Goal: Task Accomplishment & Management: Use online tool/utility

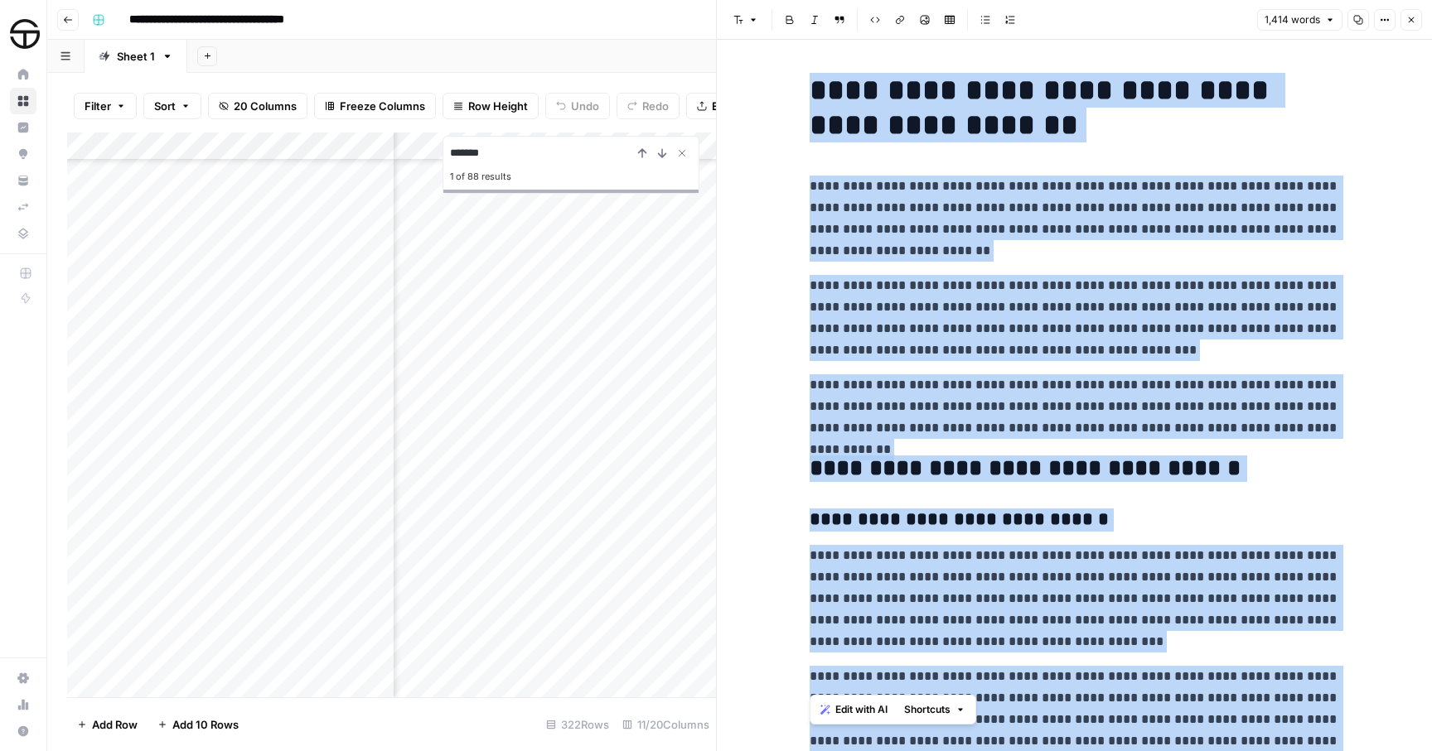
scroll to position [3509, 0]
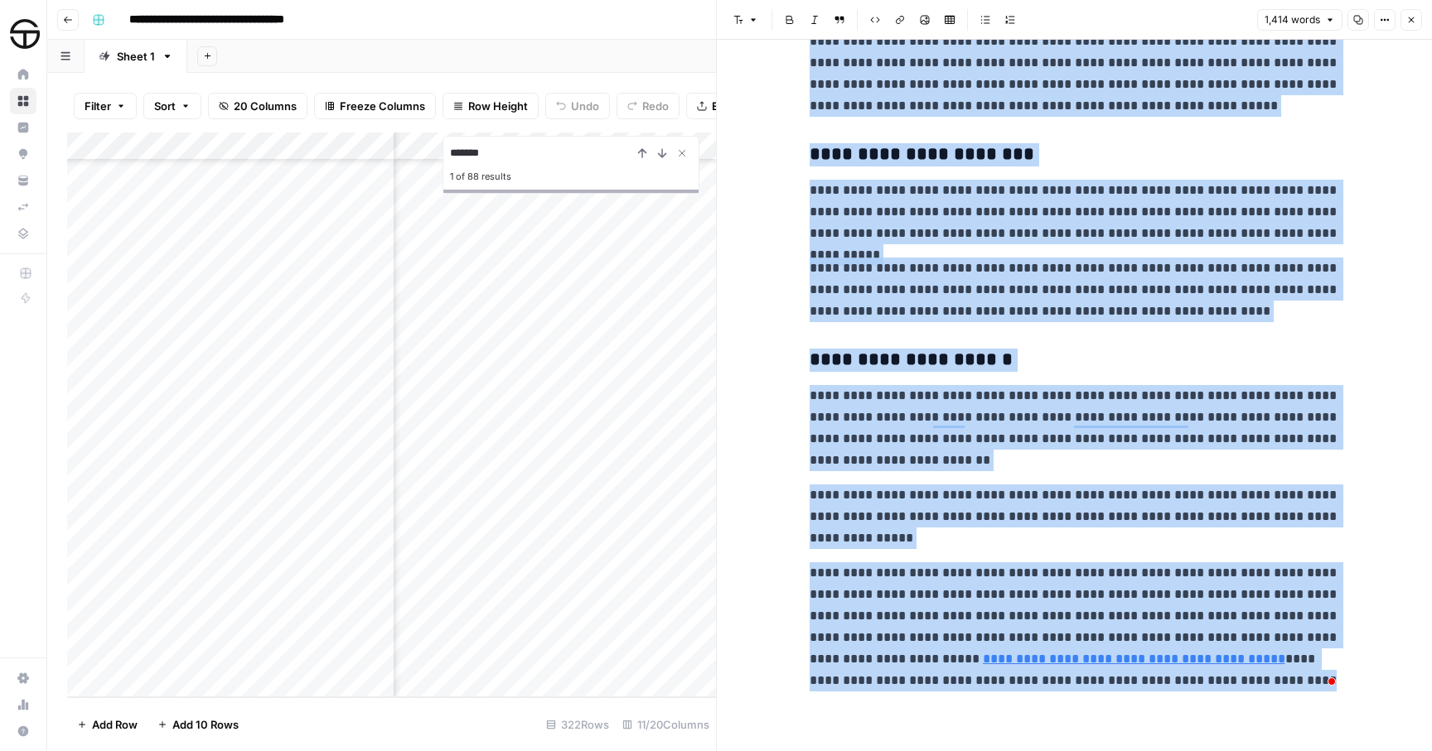
click at [1412, 24] on button "Close" at bounding box center [1411, 20] width 22 height 22
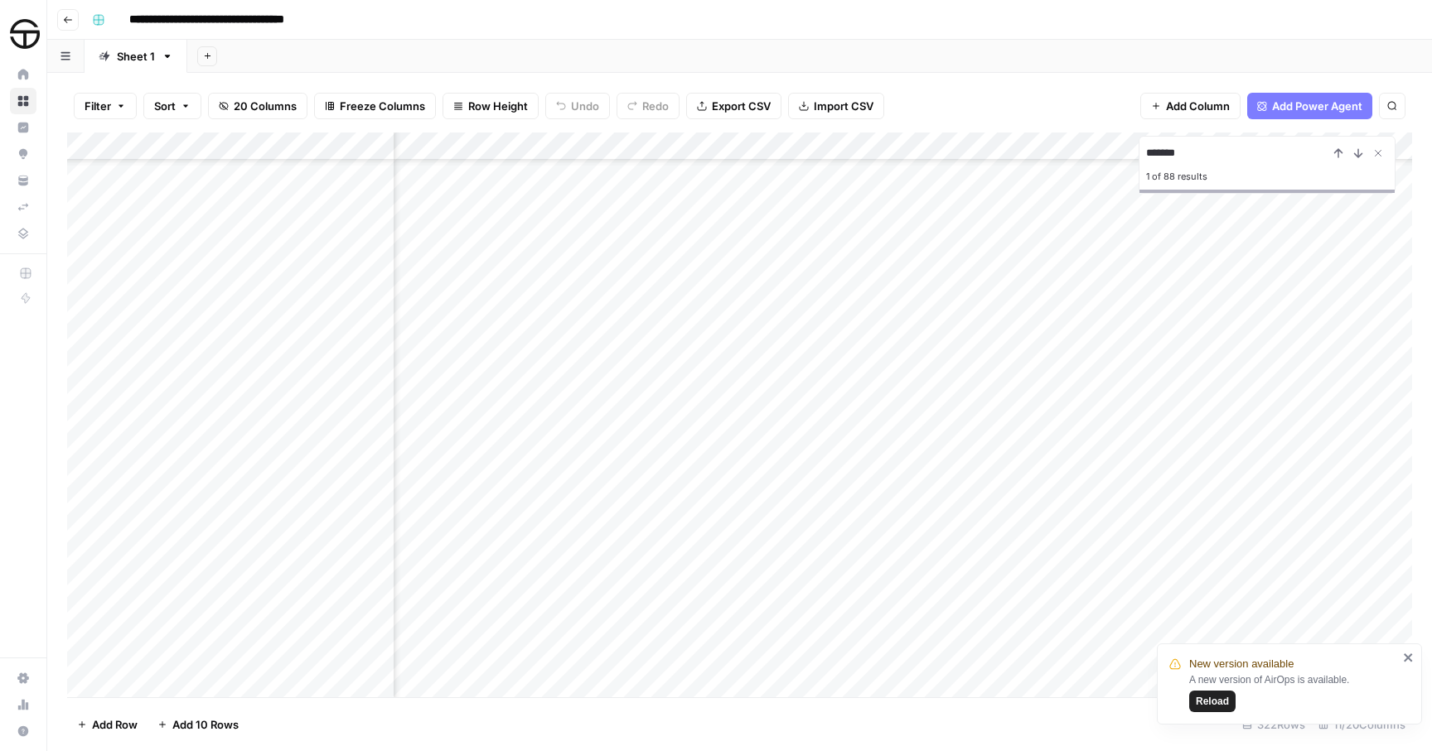
scroll to position [7014, 736]
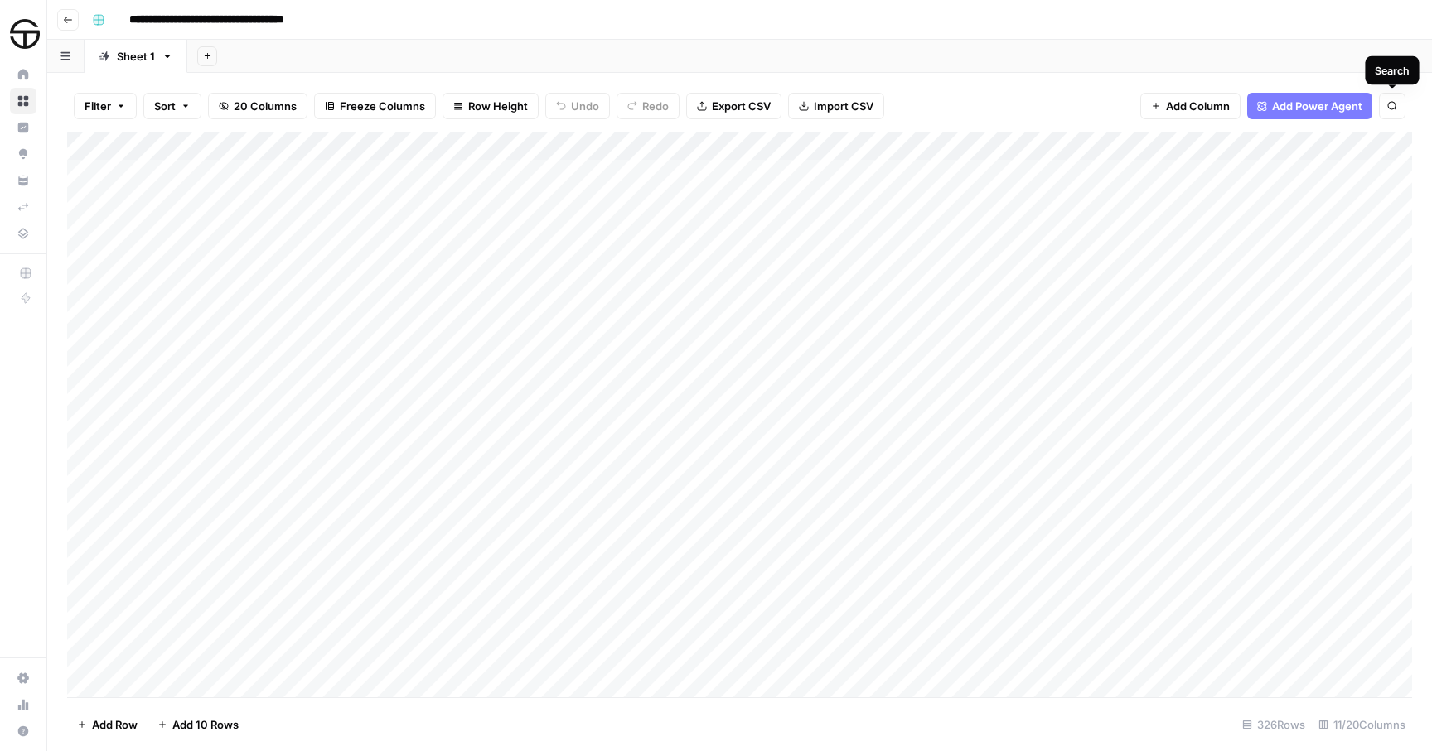
click at [1388, 109] on icon "button" at bounding box center [1392, 106] width 10 height 10
type input "**********"
click at [289, 573] on div "Add Column" at bounding box center [739, 415] width 1345 height 565
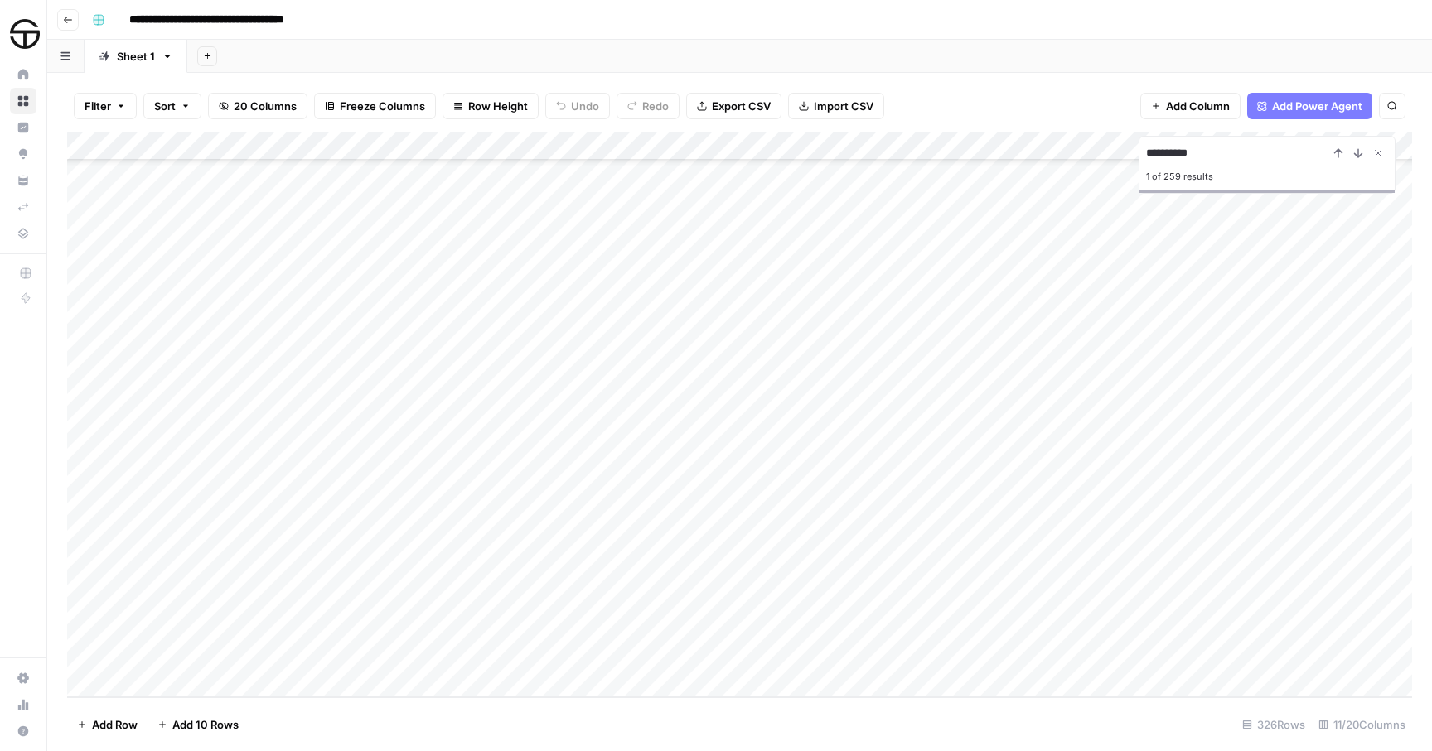
click at [480, 568] on div "Add Column" at bounding box center [739, 415] width 1345 height 565
click at [546, 571] on div at bounding box center [479, 571] width 173 height 31
click at [548, 569] on div at bounding box center [479, 571] width 173 height 31
click at [537, 573] on div at bounding box center [479, 571] width 173 height 31
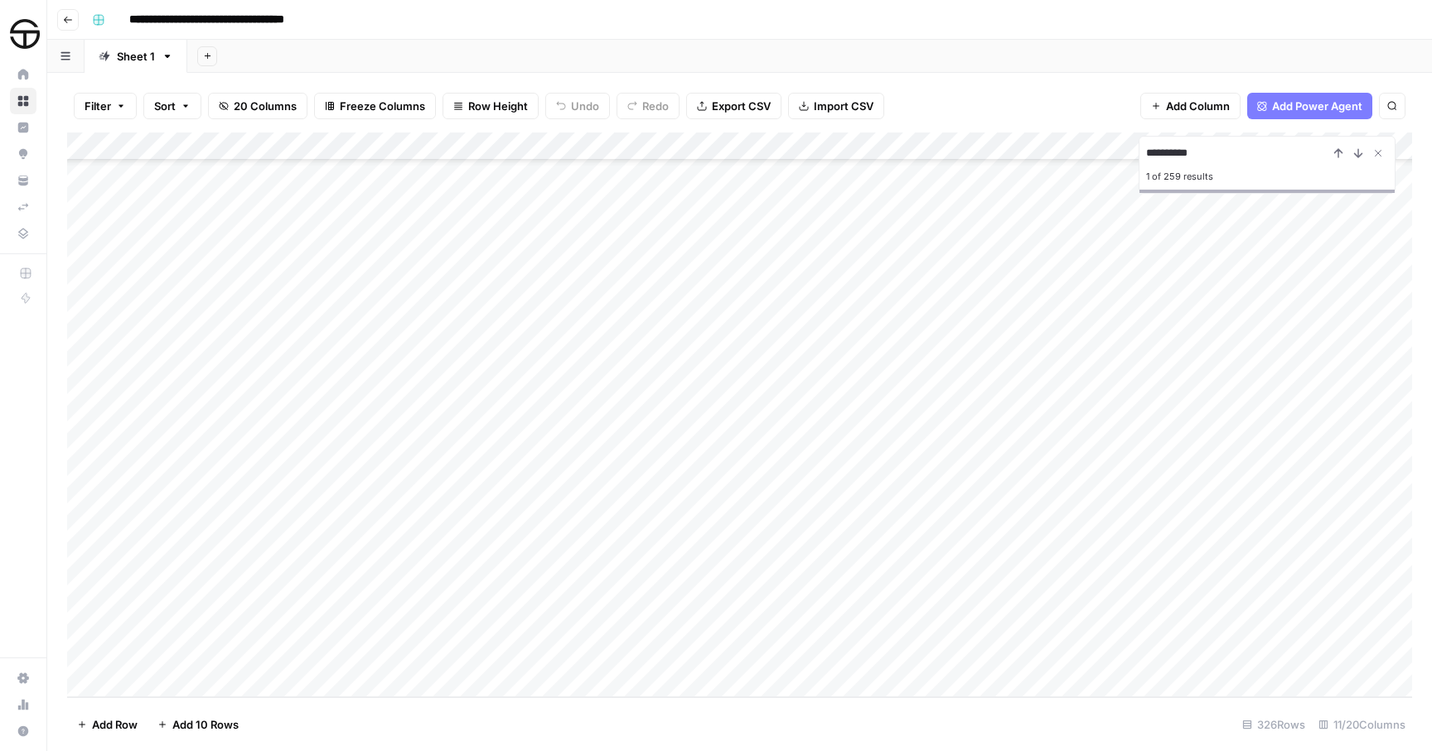
click at [470, 575] on div at bounding box center [479, 571] width 173 height 31
click at [612, 509] on div "Add Column" at bounding box center [739, 415] width 1345 height 565
click at [550, 568] on div "Add Column" at bounding box center [739, 415] width 1345 height 565
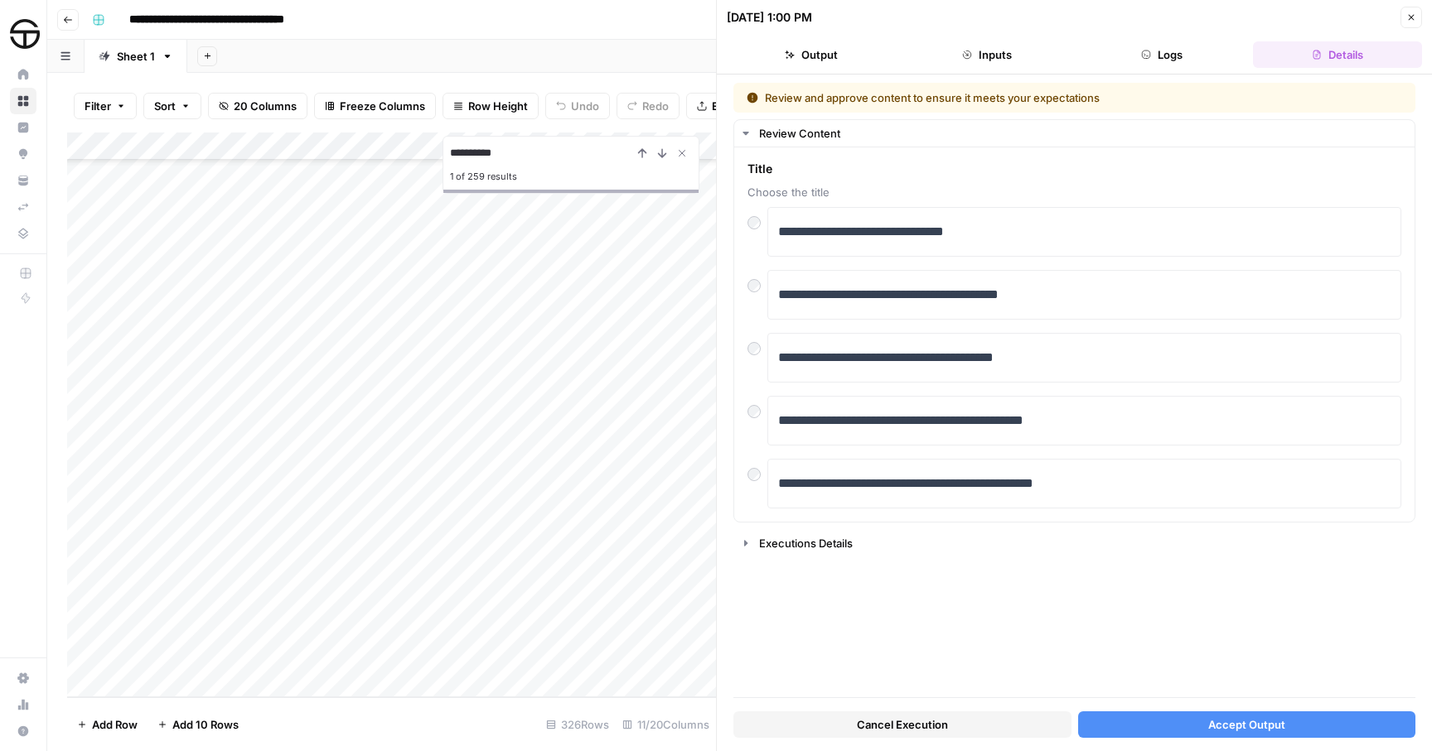
click at [1196, 727] on button "Accept Output" at bounding box center [1247, 725] width 338 height 27
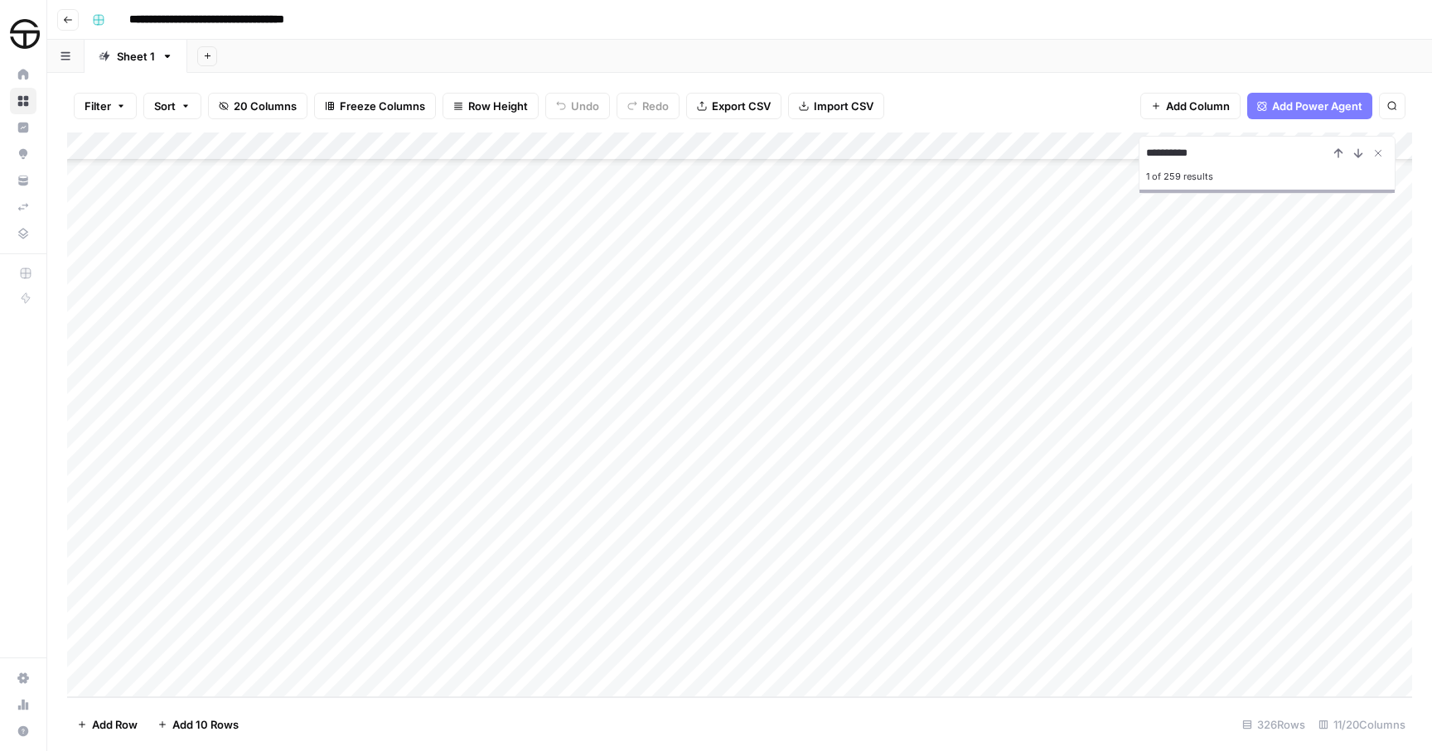
click at [829, 571] on div "Add Column" at bounding box center [739, 415] width 1345 height 565
click at [946, 573] on div "Add Column" at bounding box center [739, 415] width 1345 height 565
